Goal: Find specific fact: Find specific fact

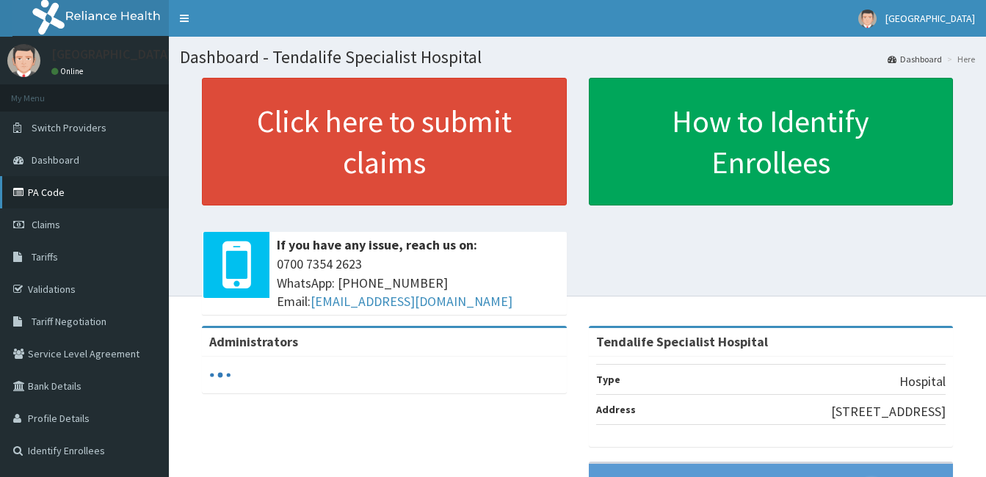
click at [54, 191] on link "PA Code" at bounding box center [84, 192] width 169 height 32
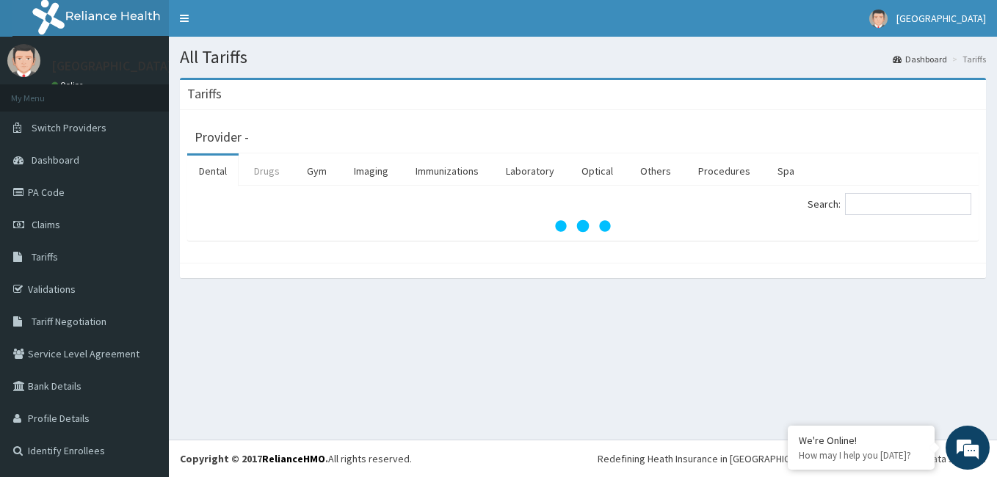
click at [279, 173] on link "Drugs" at bounding box center [266, 171] width 49 height 31
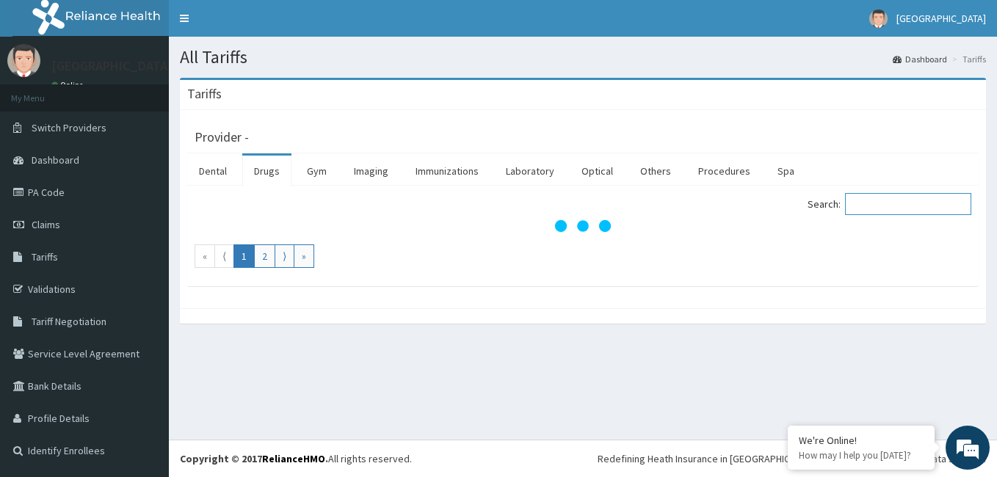
click at [888, 208] on input "Search:" at bounding box center [908, 204] width 126 height 22
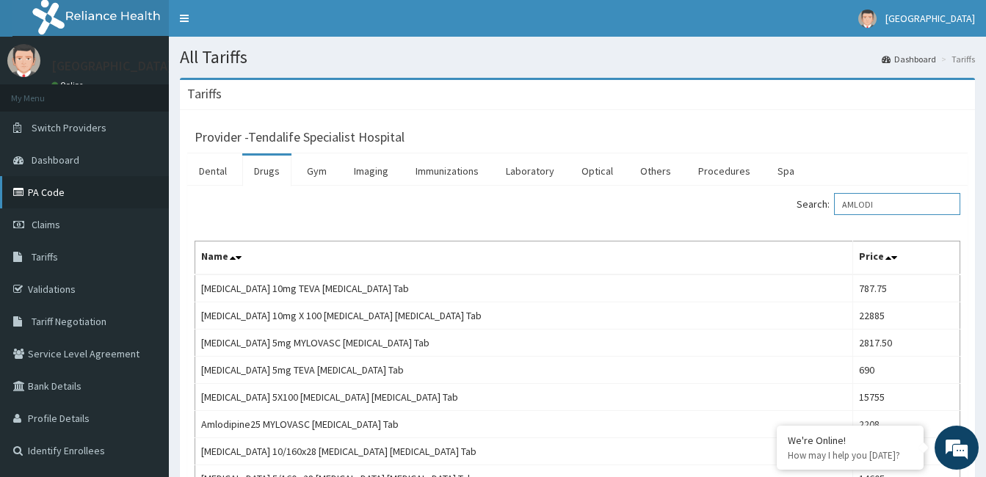
type input "AMLODI"
click at [43, 188] on link "PA Code" at bounding box center [84, 192] width 169 height 32
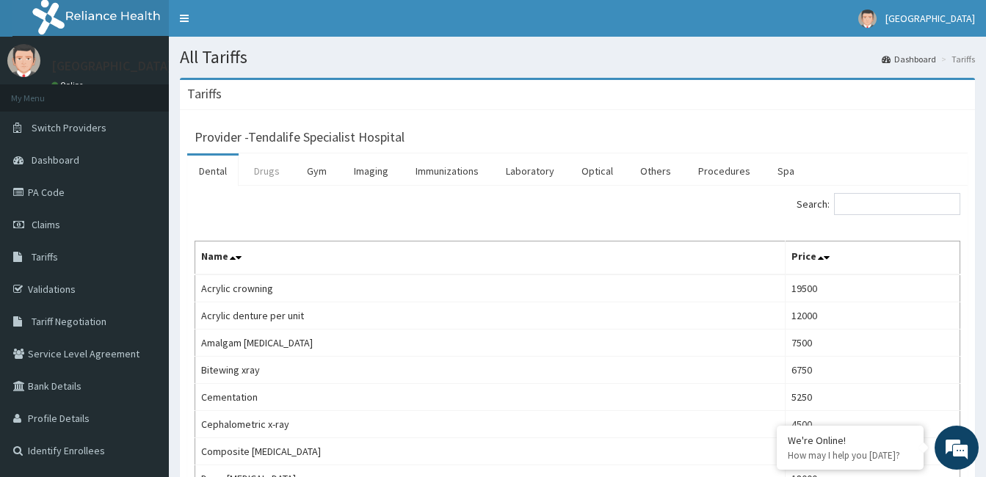
click at [266, 171] on link "Drugs" at bounding box center [266, 171] width 49 height 31
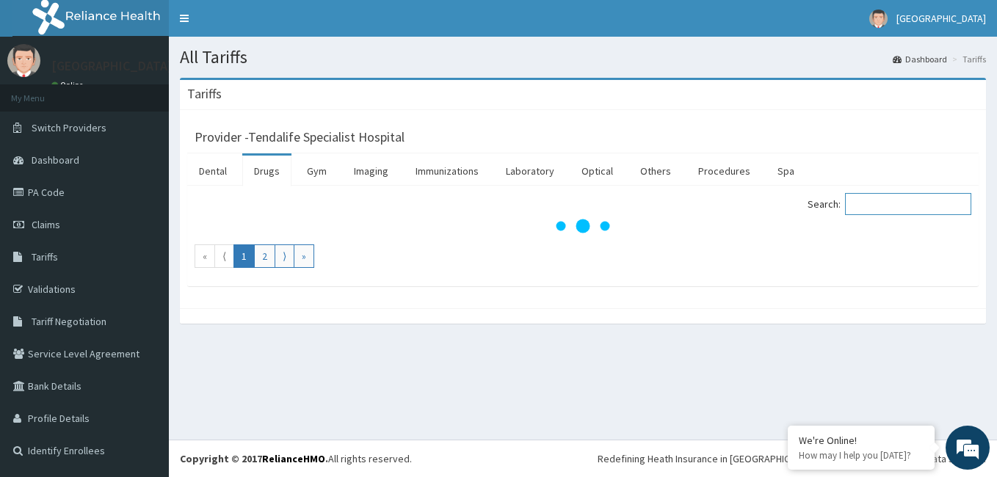
click at [887, 204] on input "Search:" at bounding box center [908, 204] width 126 height 22
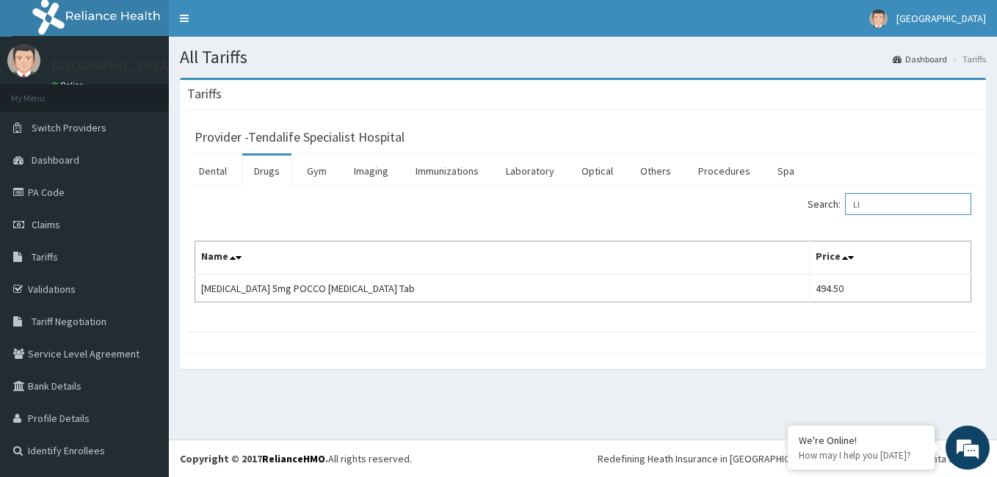
type input "L"
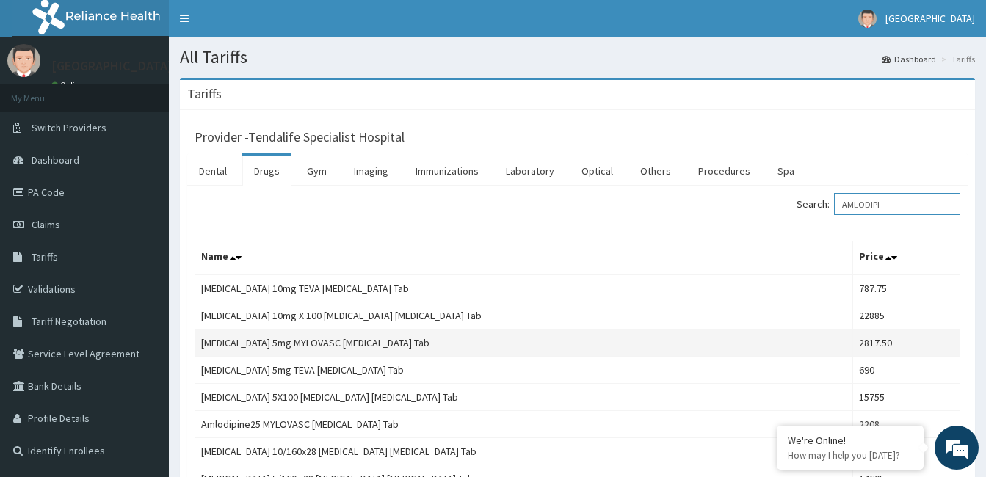
type input "AMLODIPI"
click at [542, 340] on td "[MEDICAL_DATA] 5mg MYLOVASC [MEDICAL_DATA] Tab" at bounding box center [524, 343] width 658 height 27
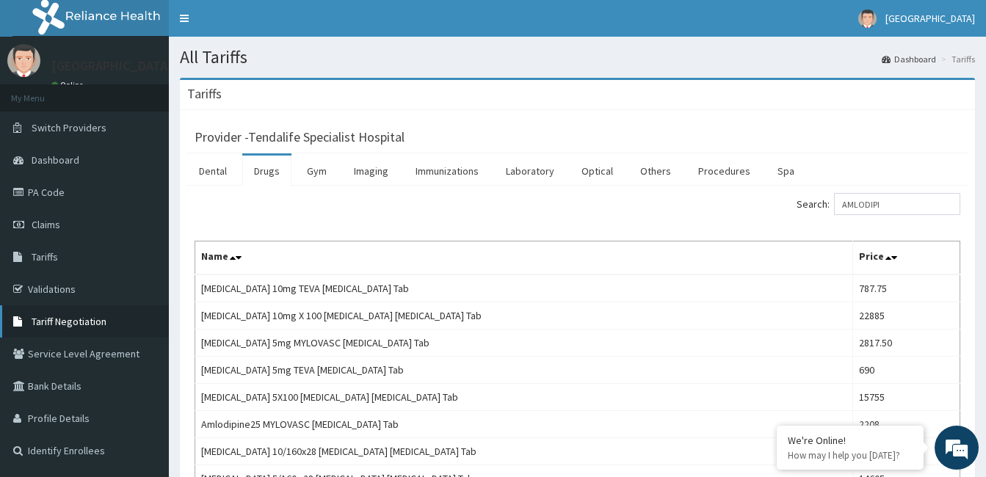
click at [64, 311] on link "Tariff Negotiation" at bounding box center [84, 321] width 169 height 32
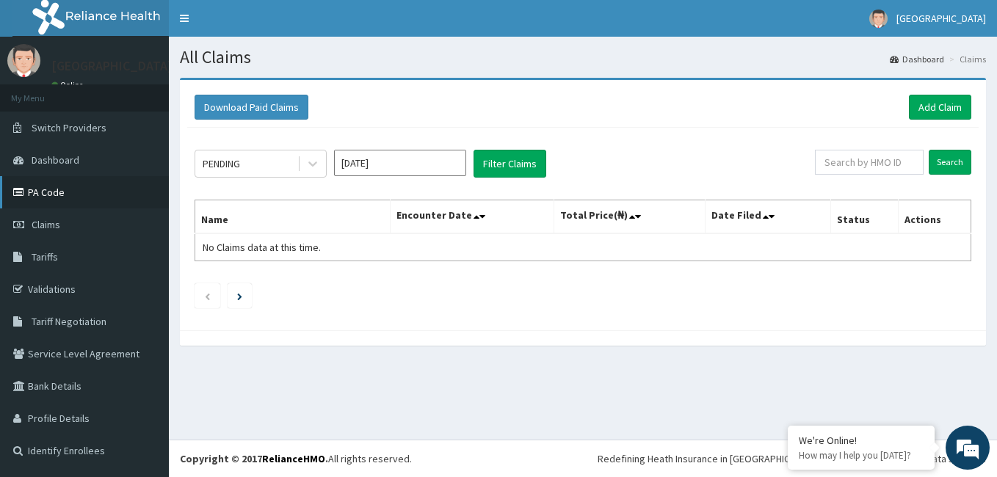
click at [62, 198] on link "PA Code" at bounding box center [84, 192] width 169 height 32
